Goal: Information Seeking & Learning: Find specific page/section

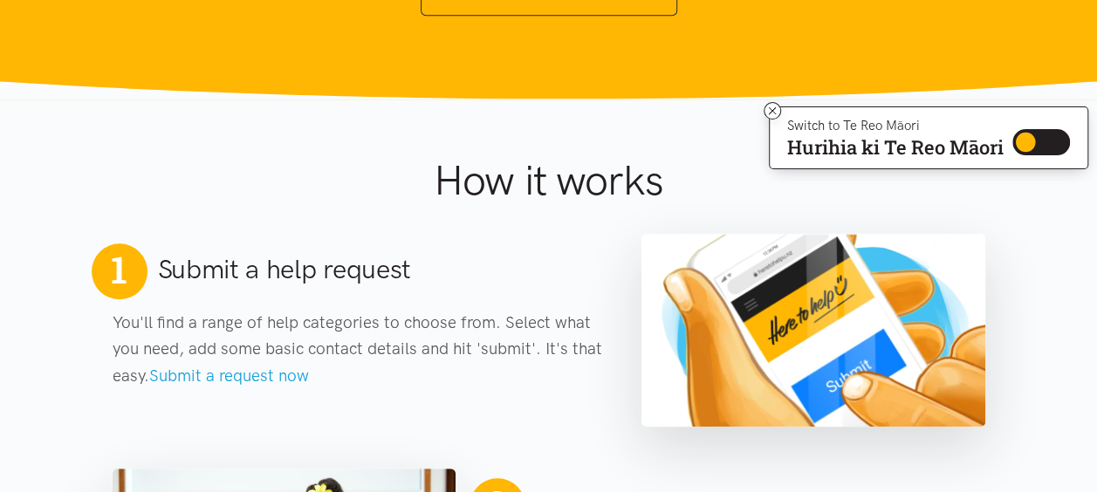
scroll to position [630, 0]
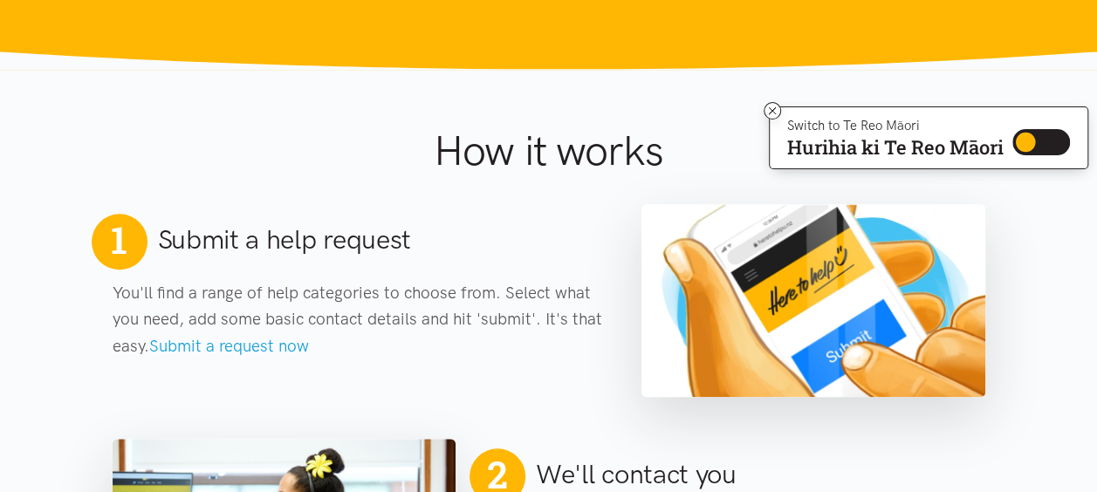
click at [590, 167] on h1 "How it works" at bounding box center [549, 151] width 570 height 51
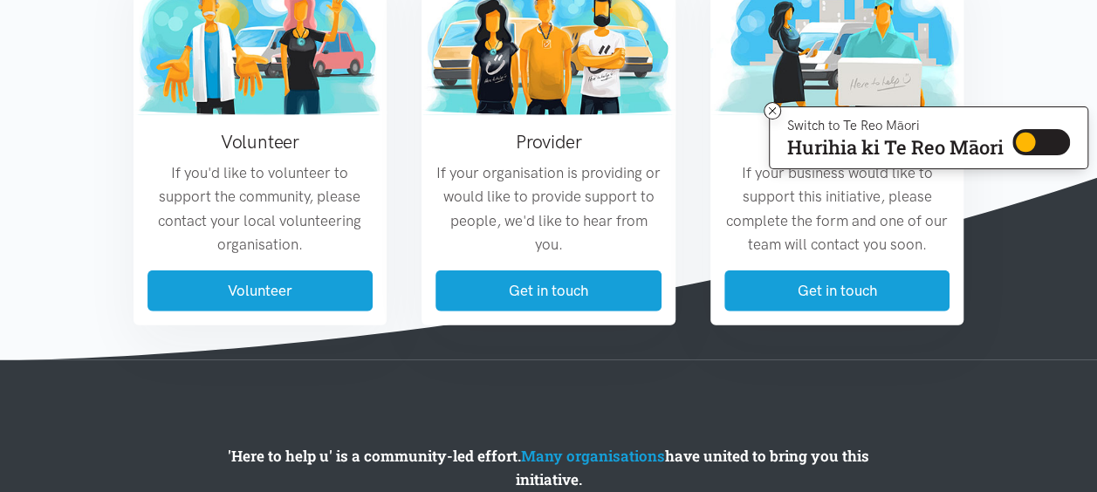
scroll to position [2209, 0]
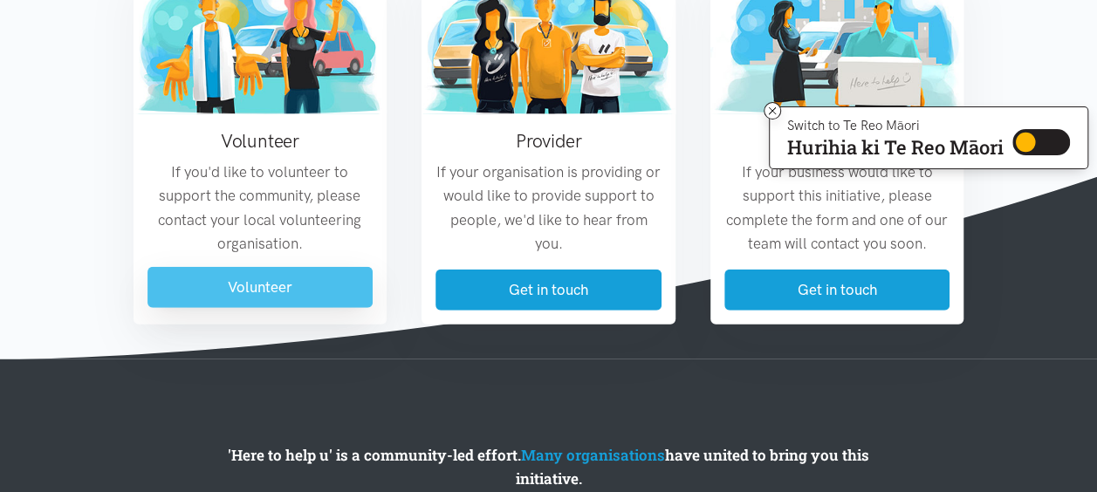
click at [340, 281] on link "Volunteer" at bounding box center [260, 287] width 226 height 41
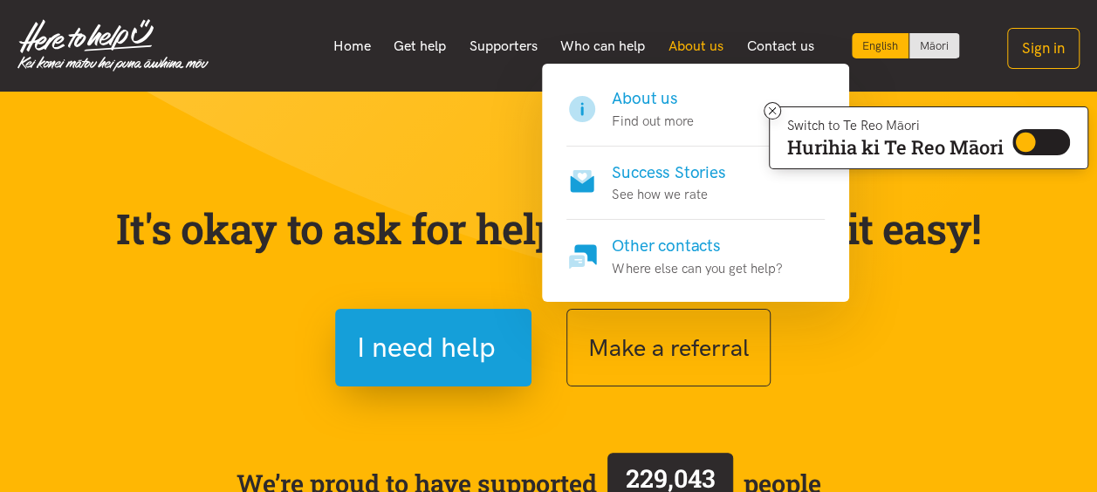
click at [689, 44] on link "About us" at bounding box center [696, 46] width 79 height 37
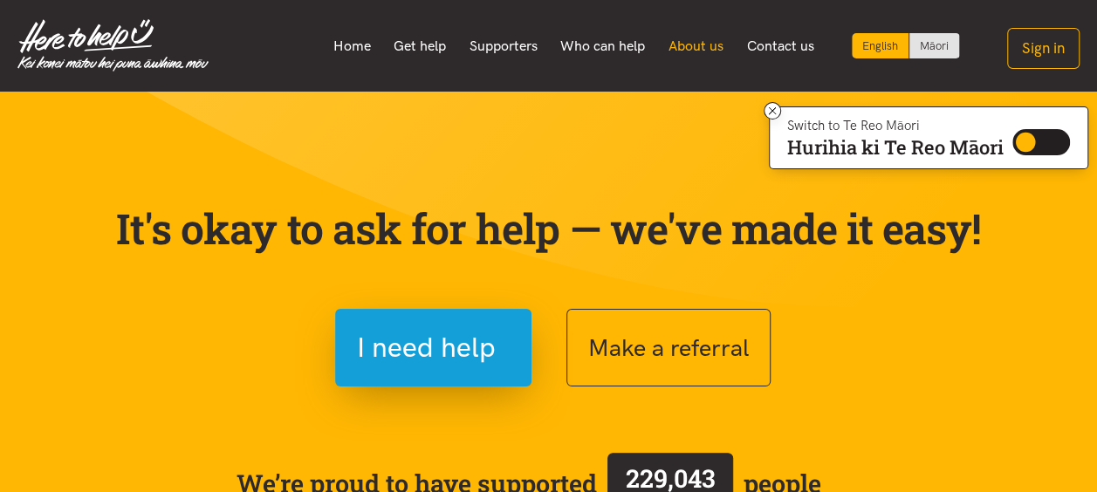
click at [689, 44] on link "About us" at bounding box center [696, 46] width 79 height 37
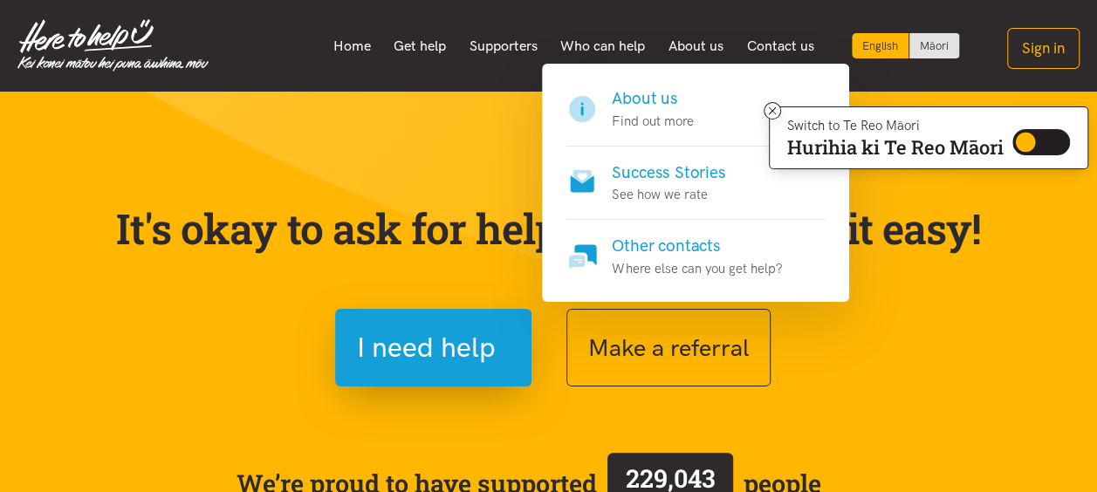
click at [641, 113] on p "Find out more" at bounding box center [652, 121] width 81 height 21
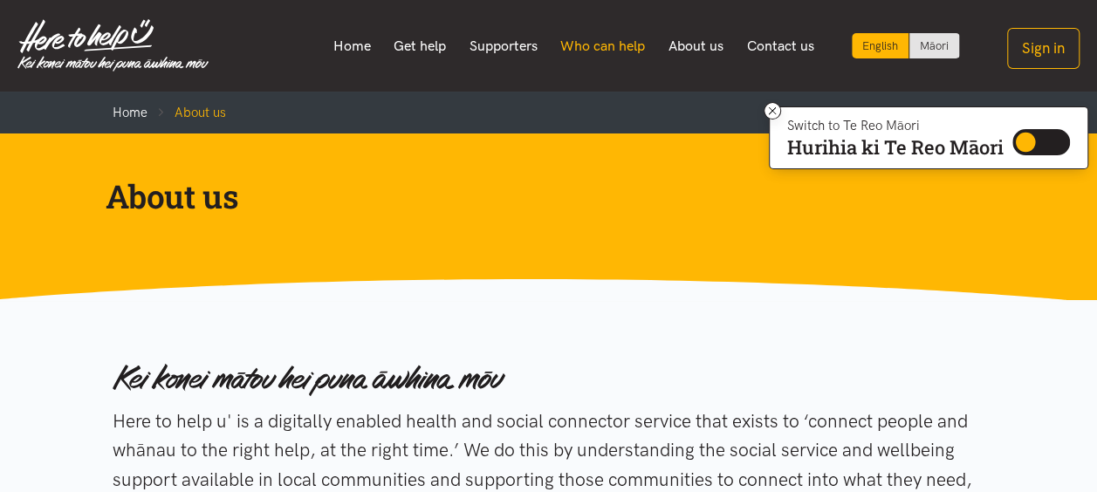
click at [620, 44] on link "Who can help" at bounding box center [603, 46] width 108 height 37
click at [596, 49] on link "Who can help" at bounding box center [603, 46] width 108 height 37
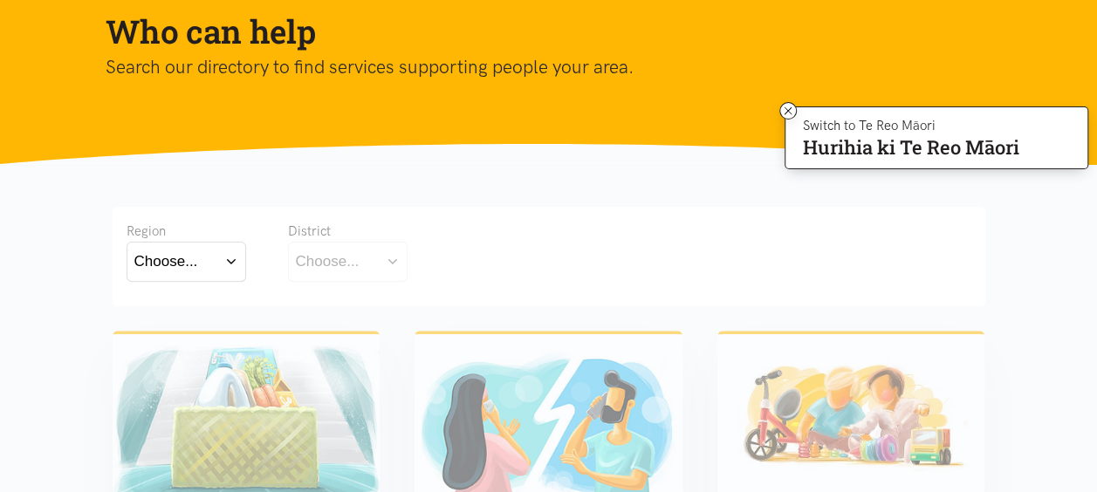
scroll to position [167, 0]
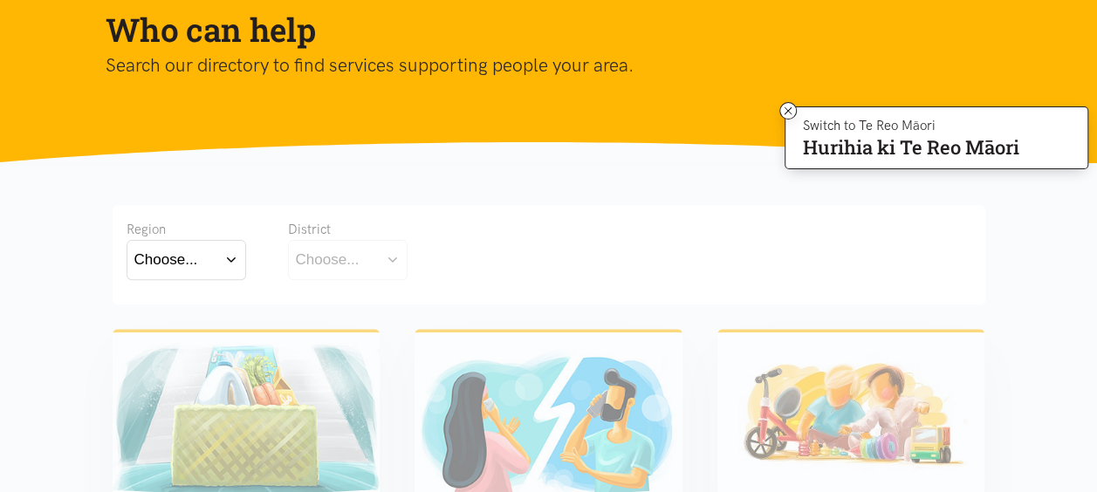
click at [236, 254] on button "Choose..." at bounding box center [187, 259] width 120 height 39
click at [490, 102] on div "Who can help Search our directory to find services supporting people your area." at bounding box center [549, 65] width 894 height 113
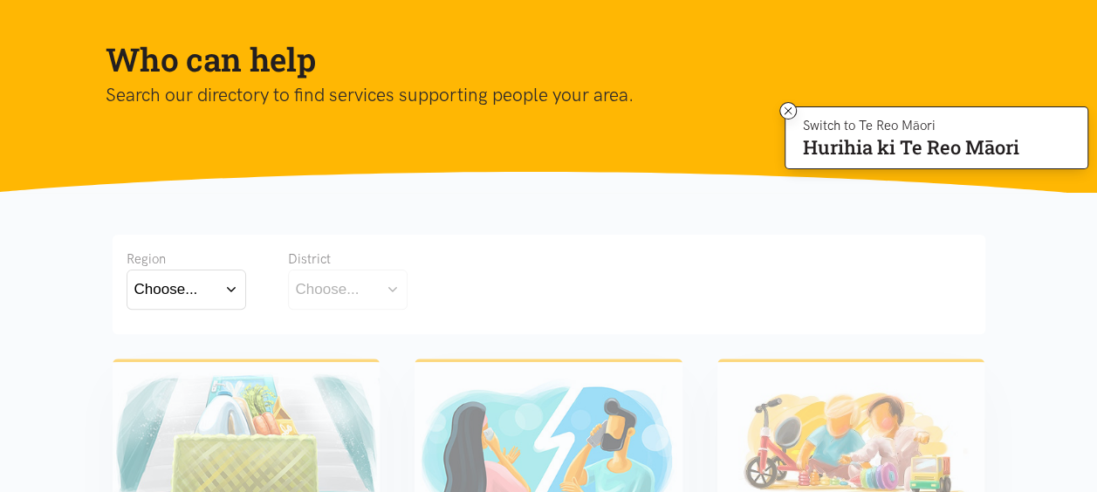
scroll to position [124, 0]
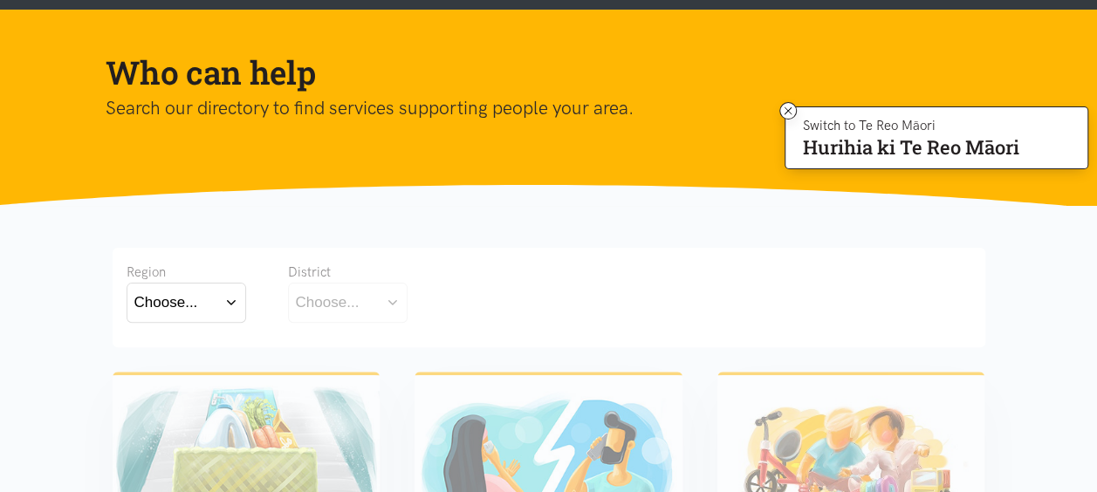
click at [237, 305] on button "Choose..." at bounding box center [187, 302] width 120 height 39
click at [194, 354] on label "Bay of Plenty" at bounding box center [182, 353] width 96 height 22
click at [0, 0] on input "Bay of Plenty" at bounding box center [0, 0] width 0 height 0
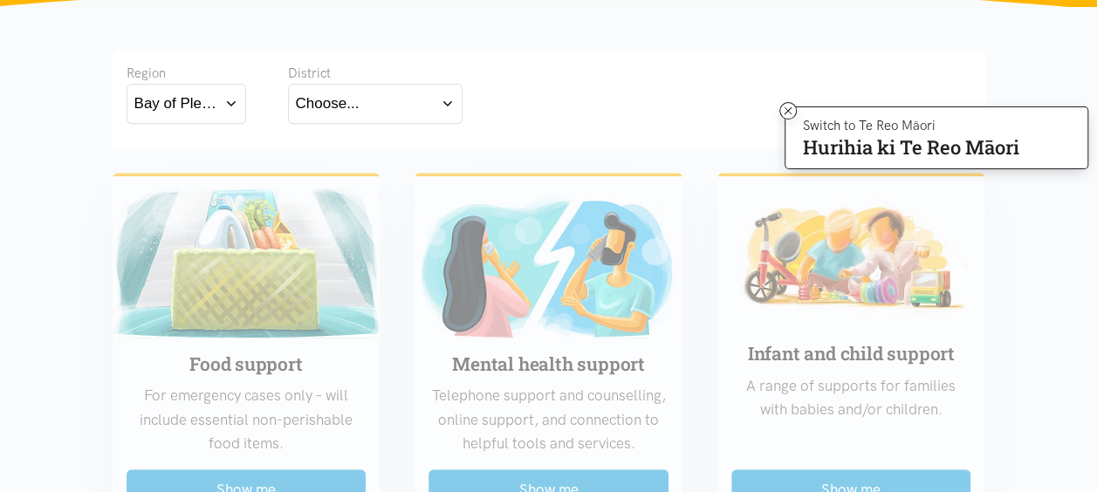
scroll to position [324, 0]
click at [448, 103] on button "Choose..." at bounding box center [375, 102] width 175 height 39
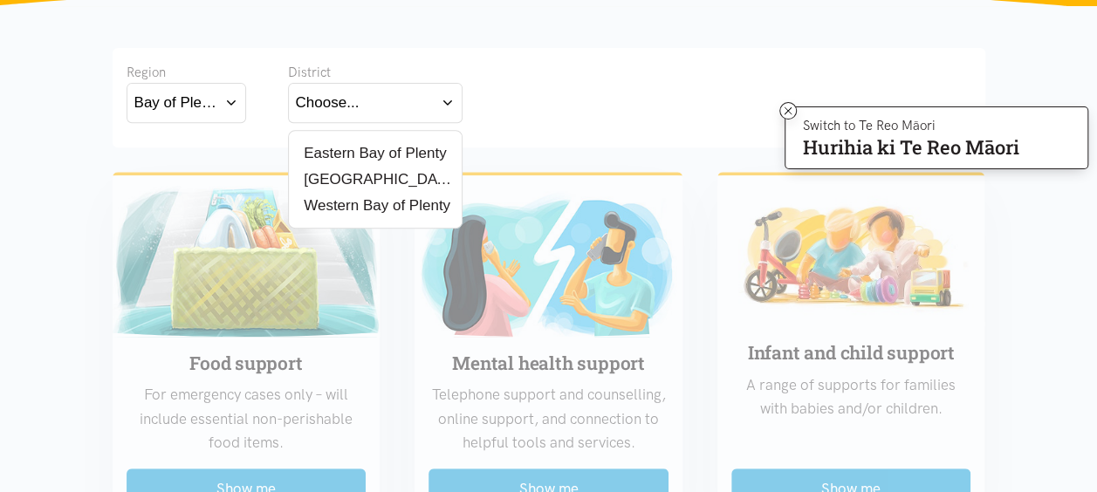
click at [448, 103] on button "Choose..." at bounding box center [375, 102] width 175 height 39
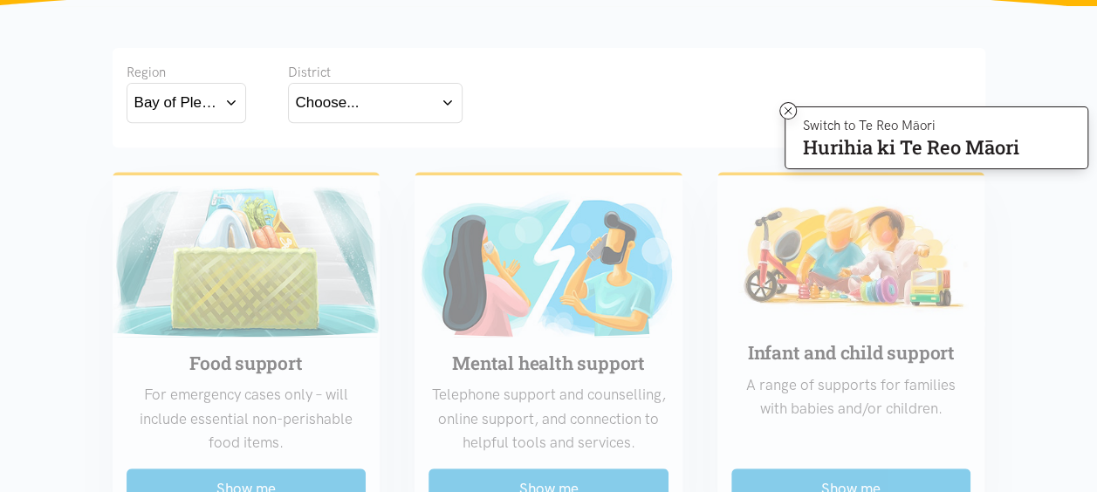
click at [447, 99] on button "Choose..." at bounding box center [375, 102] width 175 height 39
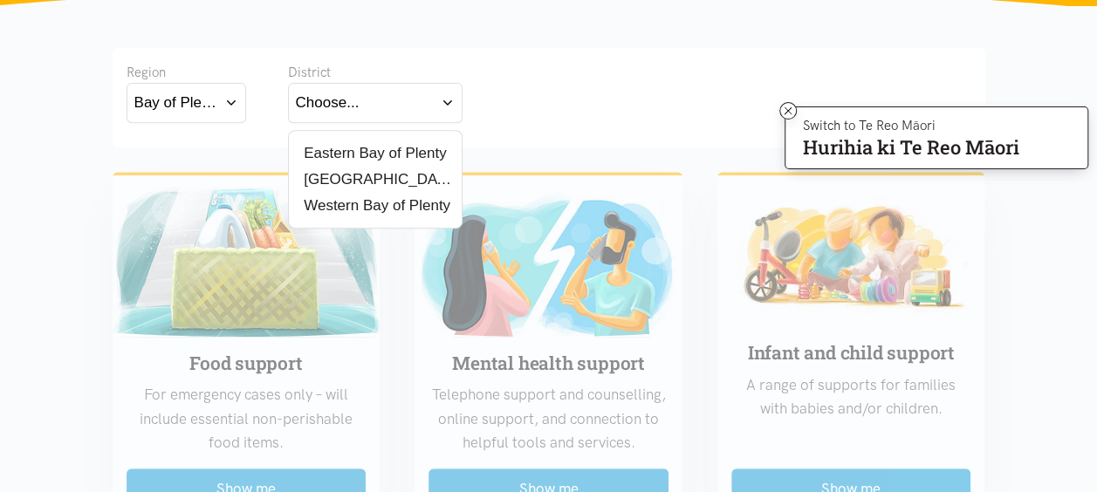
click at [349, 171] on label "[GEOGRAPHIC_DATA]" at bounding box center [375, 179] width 159 height 22
click at [0, 0] on input "[GEOGRAPHIC_DATA]" at bounding box center [0, 0] width 0 height 0
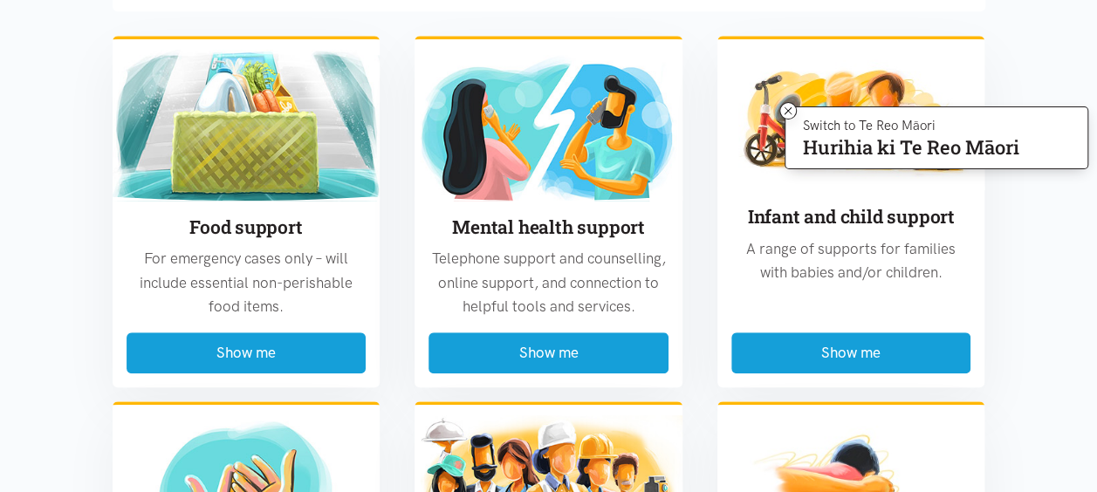
scroll to position [465, 0]
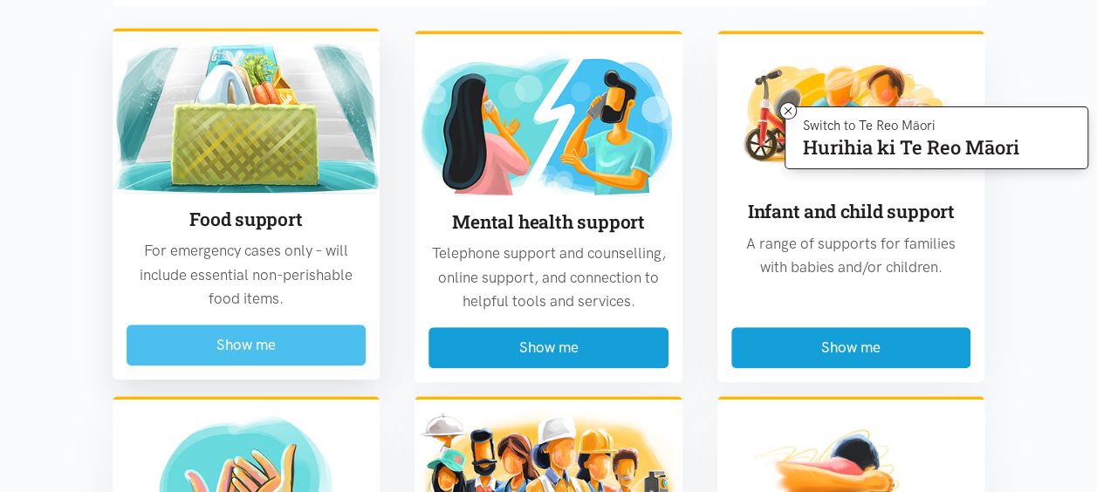
click at [325, 350] on button "Show me" at bounding box center [247, 345] width 240 height 41
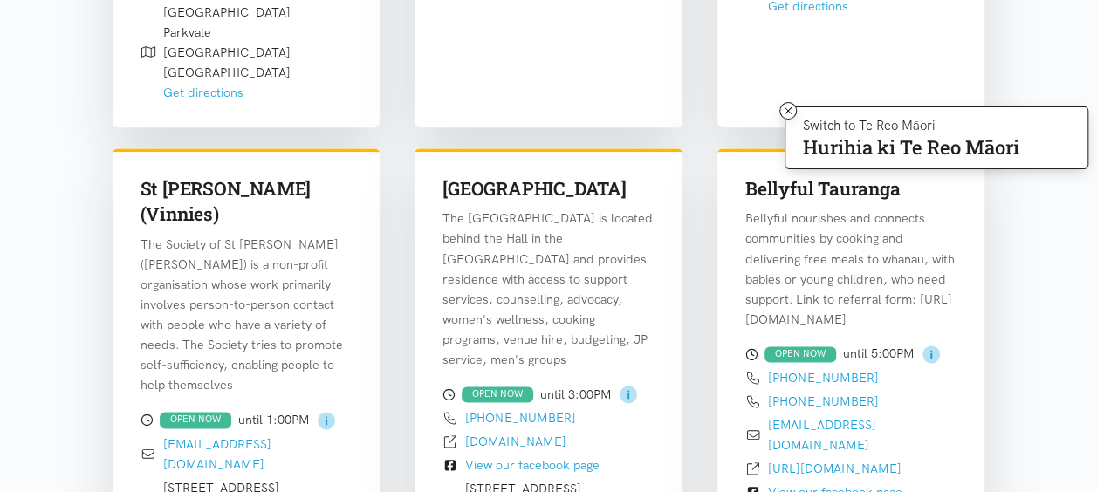
scroll to position [1032, 0]
click at [792, 112] on icon at bounding box center [788, 111] width 13 height 13
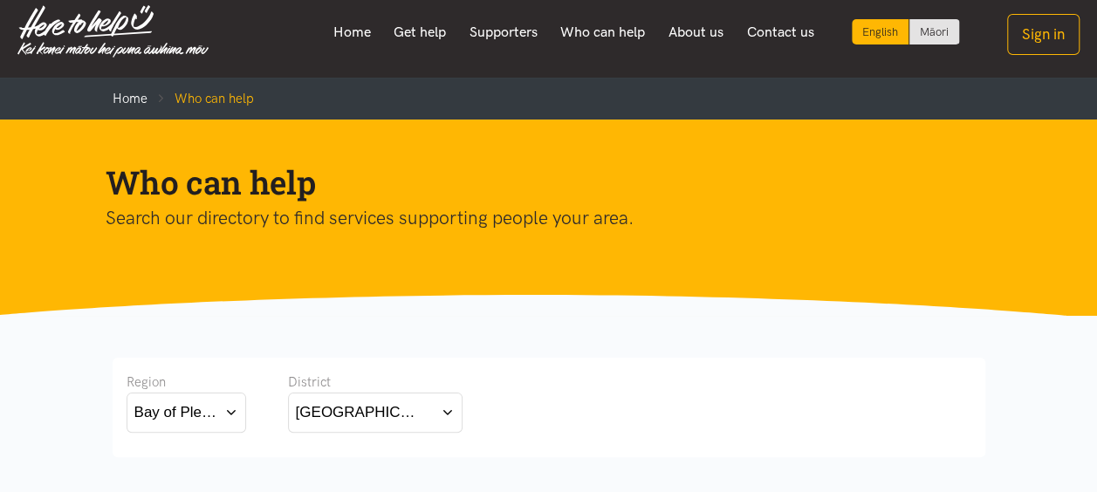
scroll to position [0, 0]
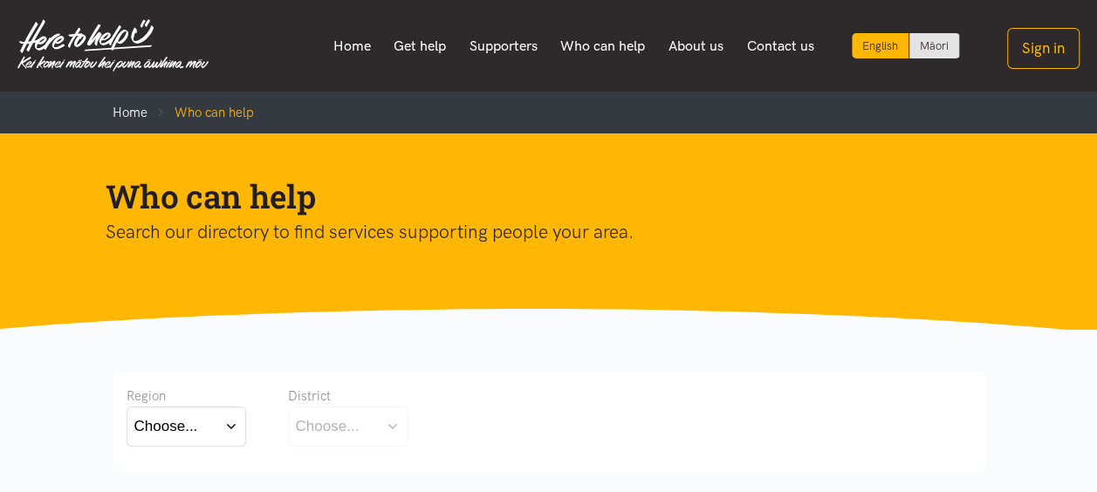
click at [230, 422] on button "Choose..." at bounding box center [187, 426] width 120 height 39
click at [187, 471] on label "Bay of Plenty" at bounding box center [182, 477] width 96 height 22
click at [0, 0] on input "Bay of Plenty" at bounding box center [0, 0] width 0 height 0
click at [449, 423] on button "Choose..." at bounding box center [375, 426] width 175 height 39
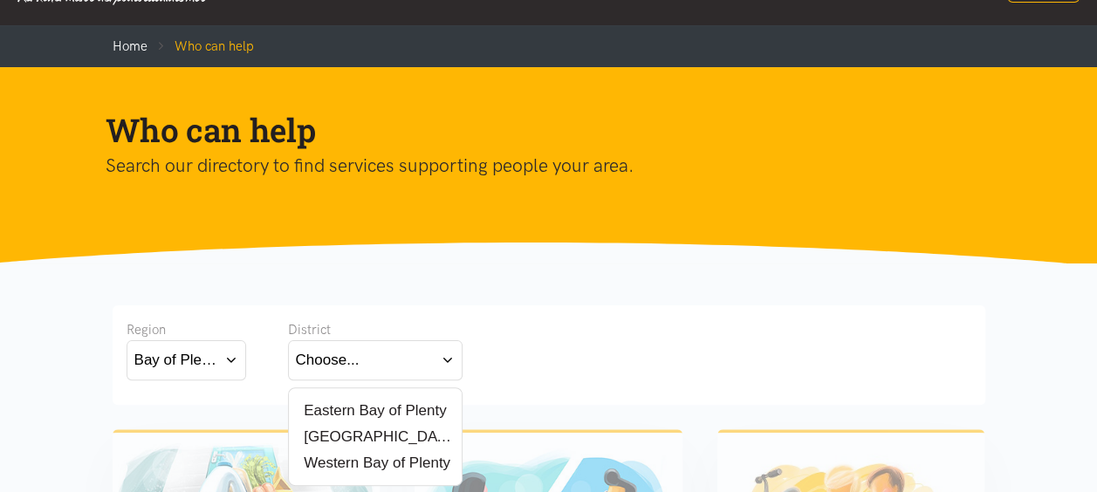
scroll to position [82, 0]
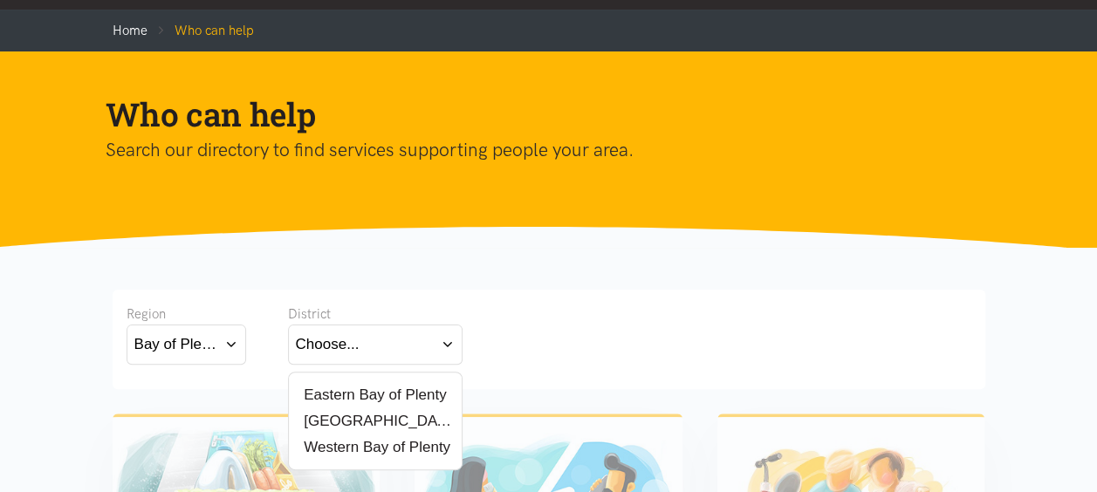
click at [349, 417] on label "[GEOGRAPHIC_DATA]" at bounding box center [375, 421] width 159 height 22
click at [0, 0] on input "[GEOGRAPHIC_DATA]" at bounding box center [0, 0] width 0 height 0
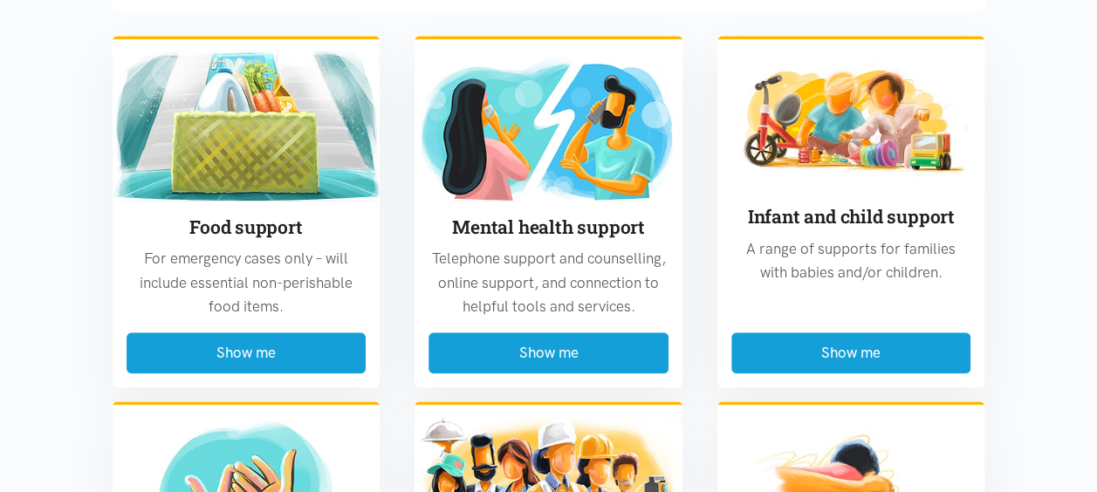
scroll to position [461, 0]
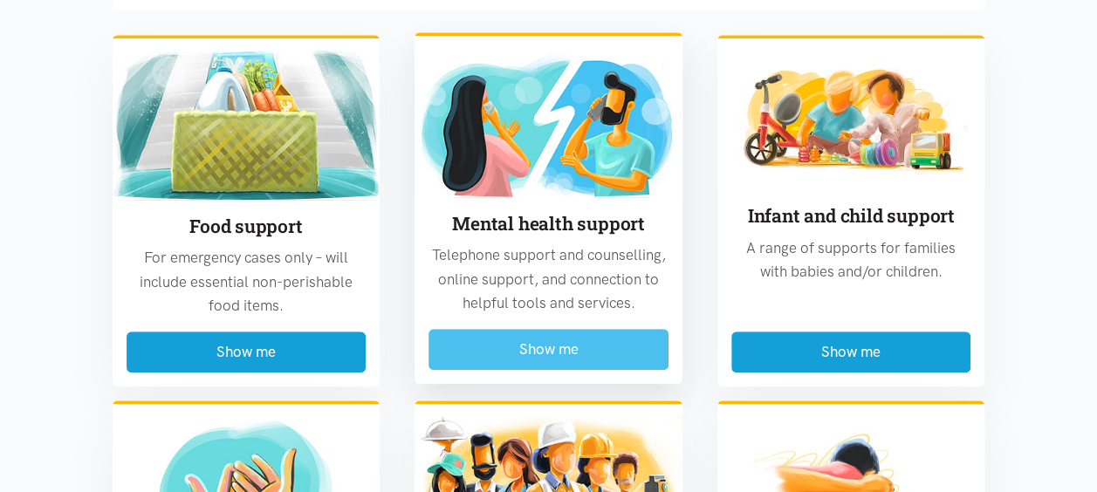
click at [531, 354] on button "Show me" at bounding box center [549, 349] width 240 height 41
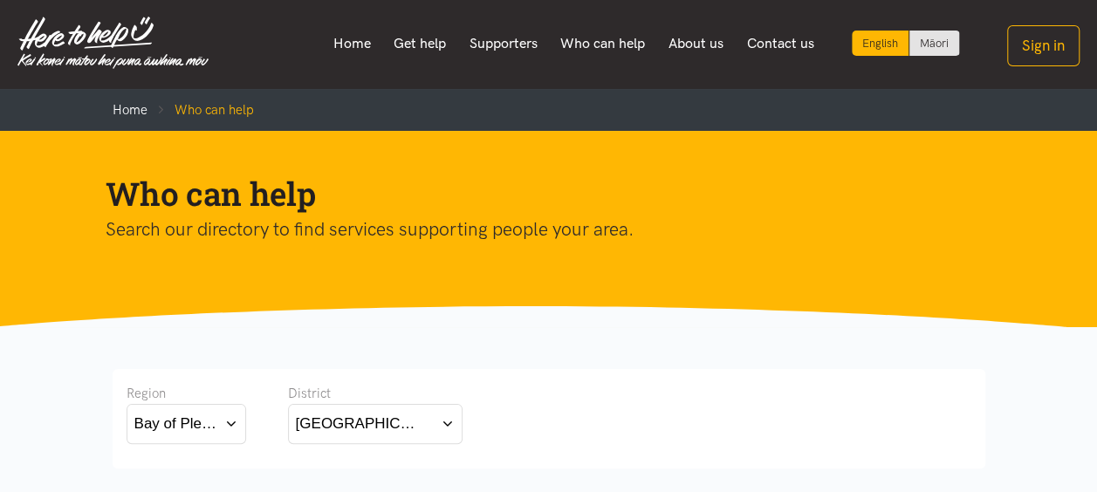
scroll to position [0, 0]
